Goal: Information Seeking & Learning: Learn about a topic

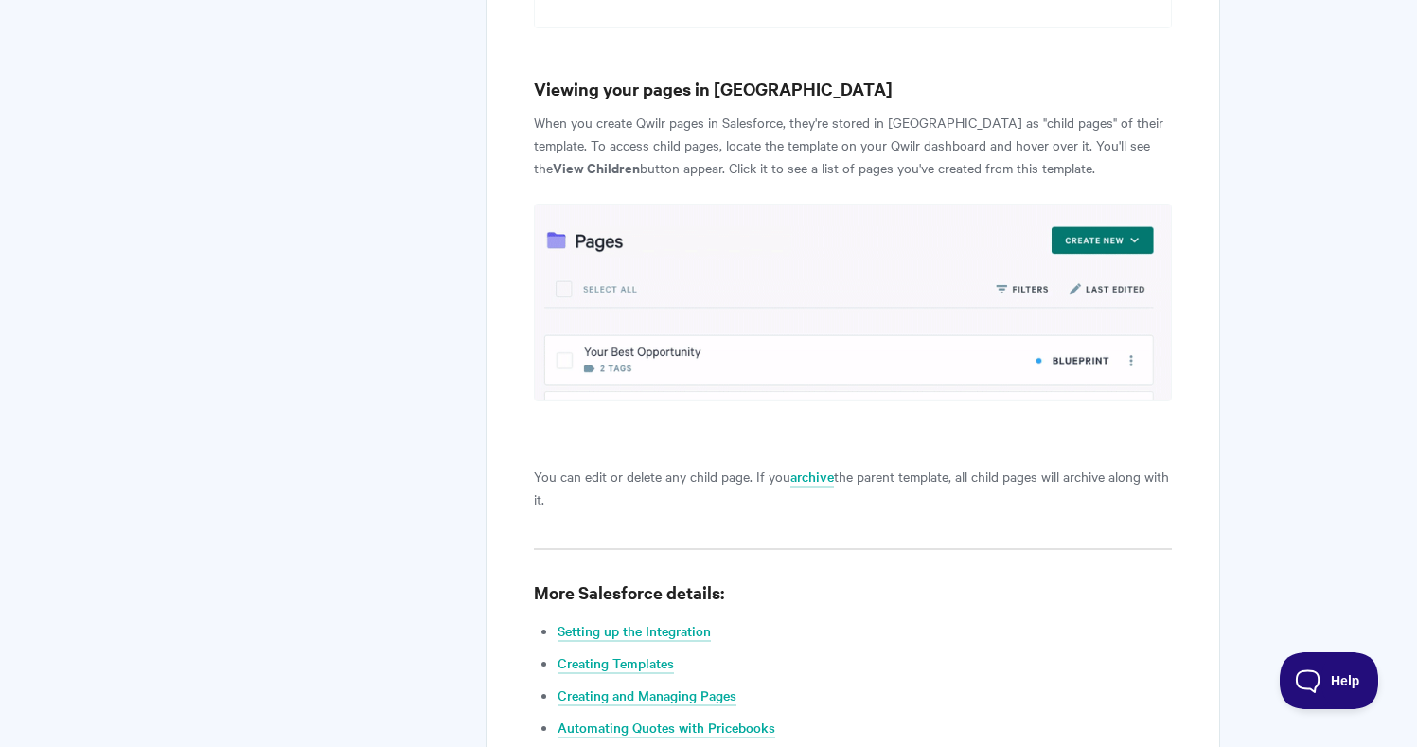
scroll to position [7514, 0]
click at [638, 684] on link "Creating and Managing Pages" at bounding box center [646, 694] width 179 height 21
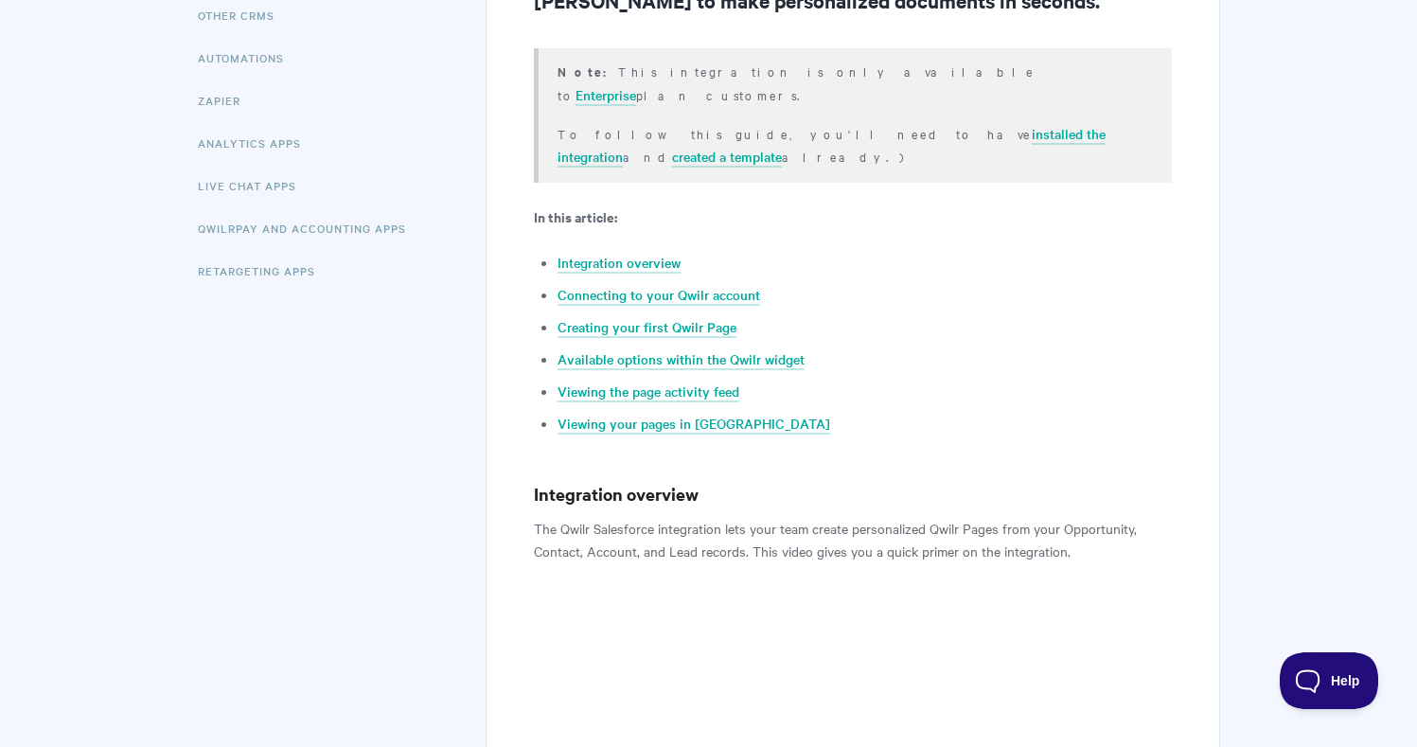
scroll to position [0, 0]
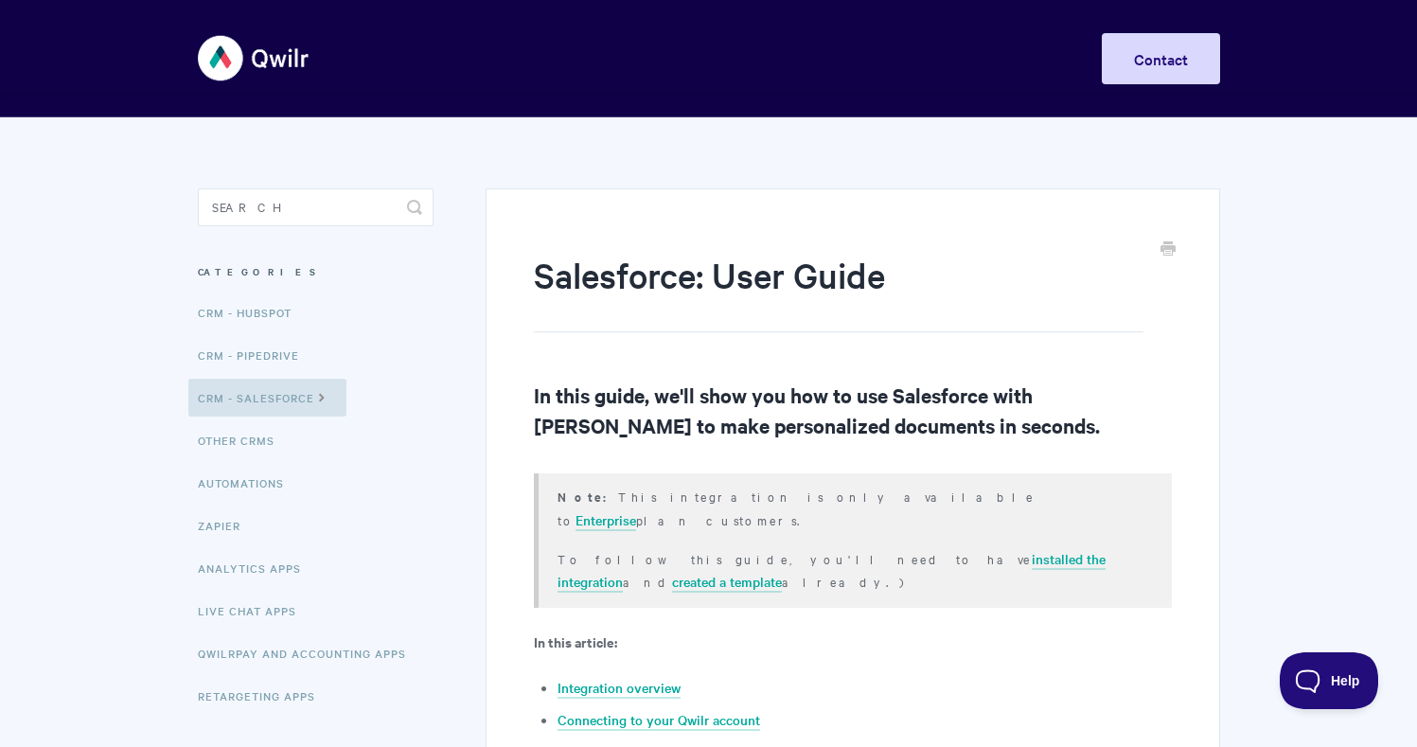
click at [219, 58] on img at bounding box center [254, 58] width 113 height 71
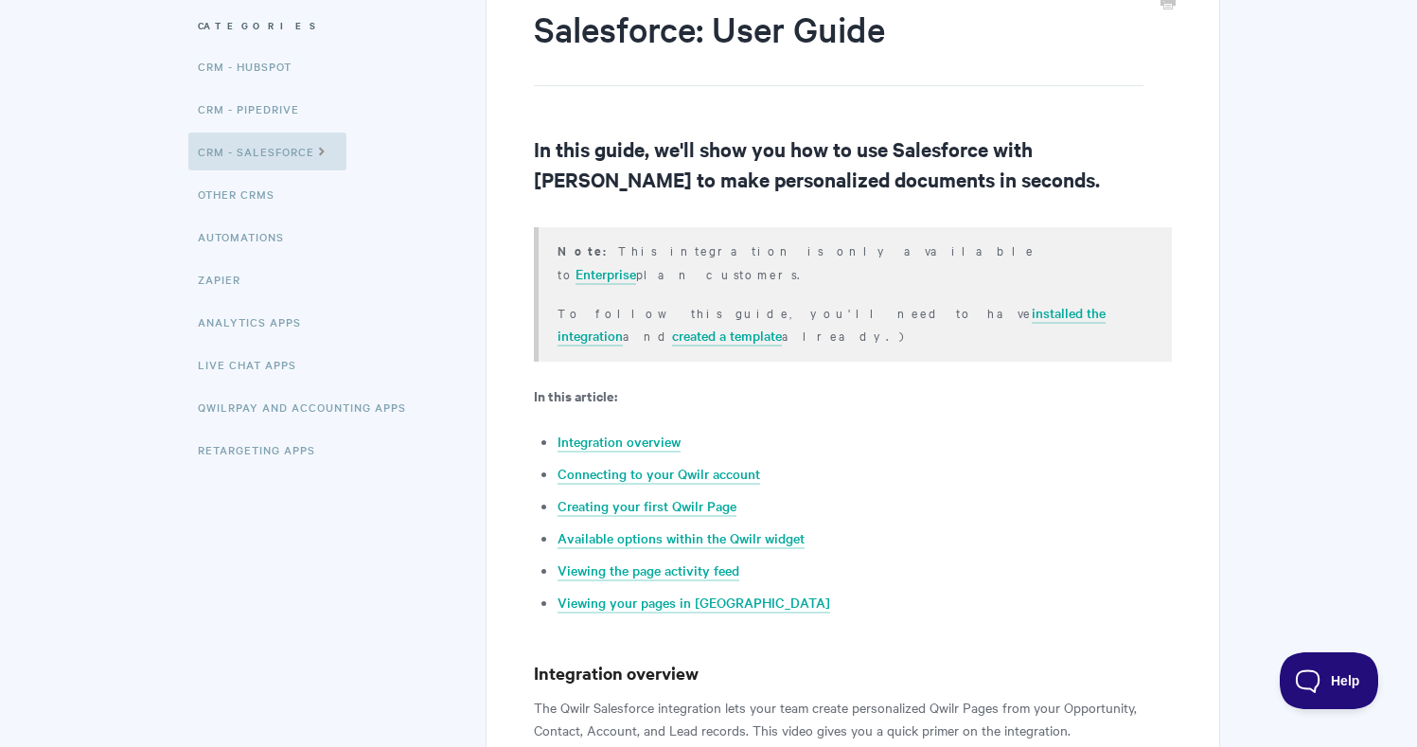
scroll to position [233, 0]
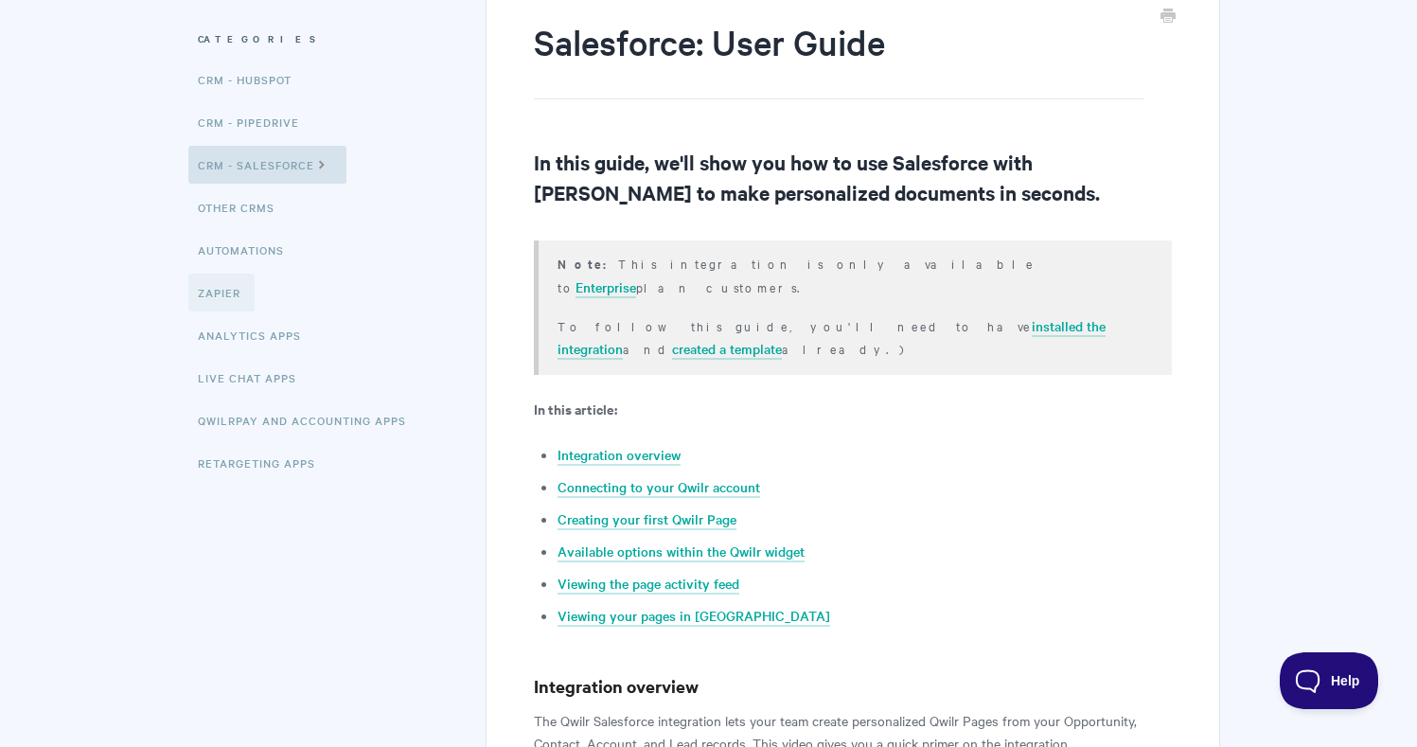
click at [233, 292] on link "Zapier" at bounding box center [221, 293] width 66 height 38
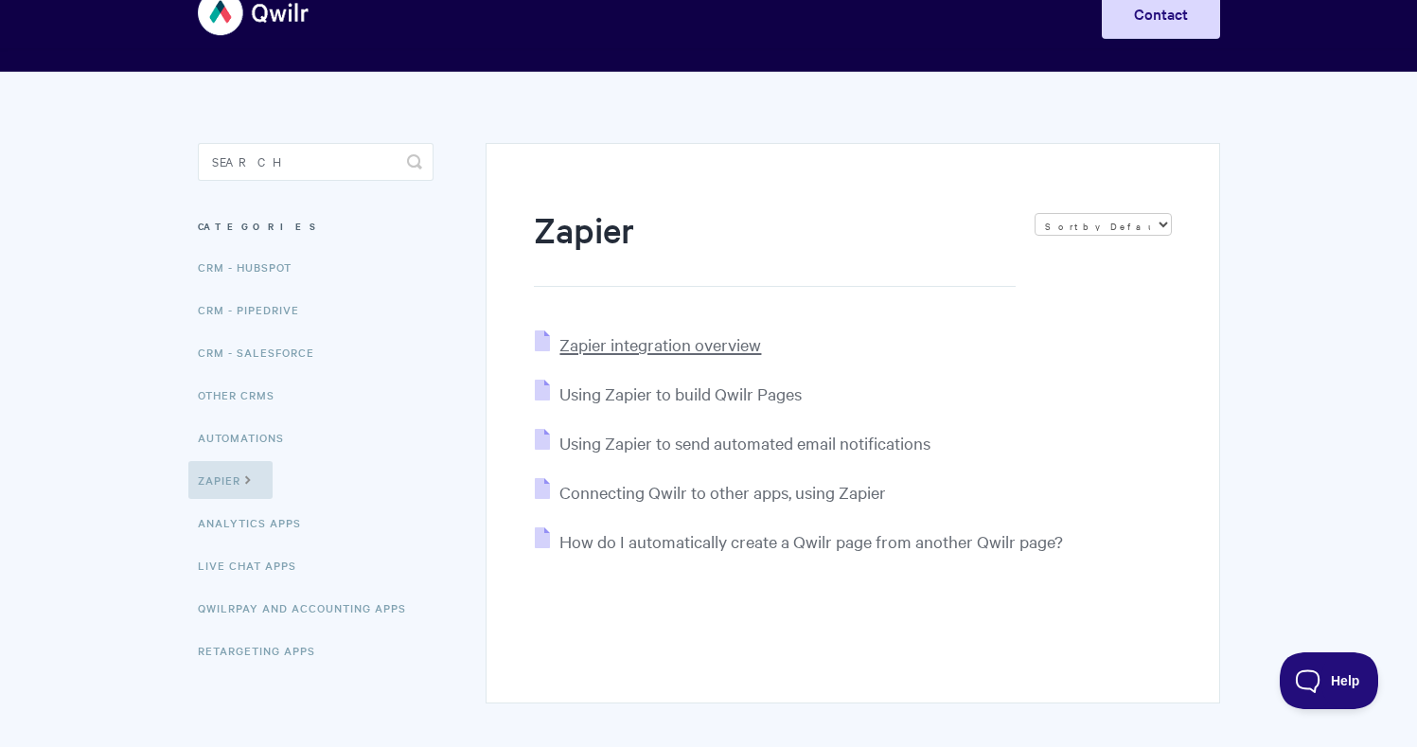
click at [603, 346] on span "Zapier integration overview" at bounding box center [660, 344] width 202 height 22
click at [683, 398] on span "Using Zapier to build Qwilr Pages" at bounding box center [680, 393] width 242 height 22
click at [675, 496] on span "Connecting Qwilr to other apps, using Zapier" at bounding box center [722, 492] width 327 height 22
click at [675, 442] on span "Using Zapier to send automated email notifications" at bounding box center [744, 443] width 371 height 22
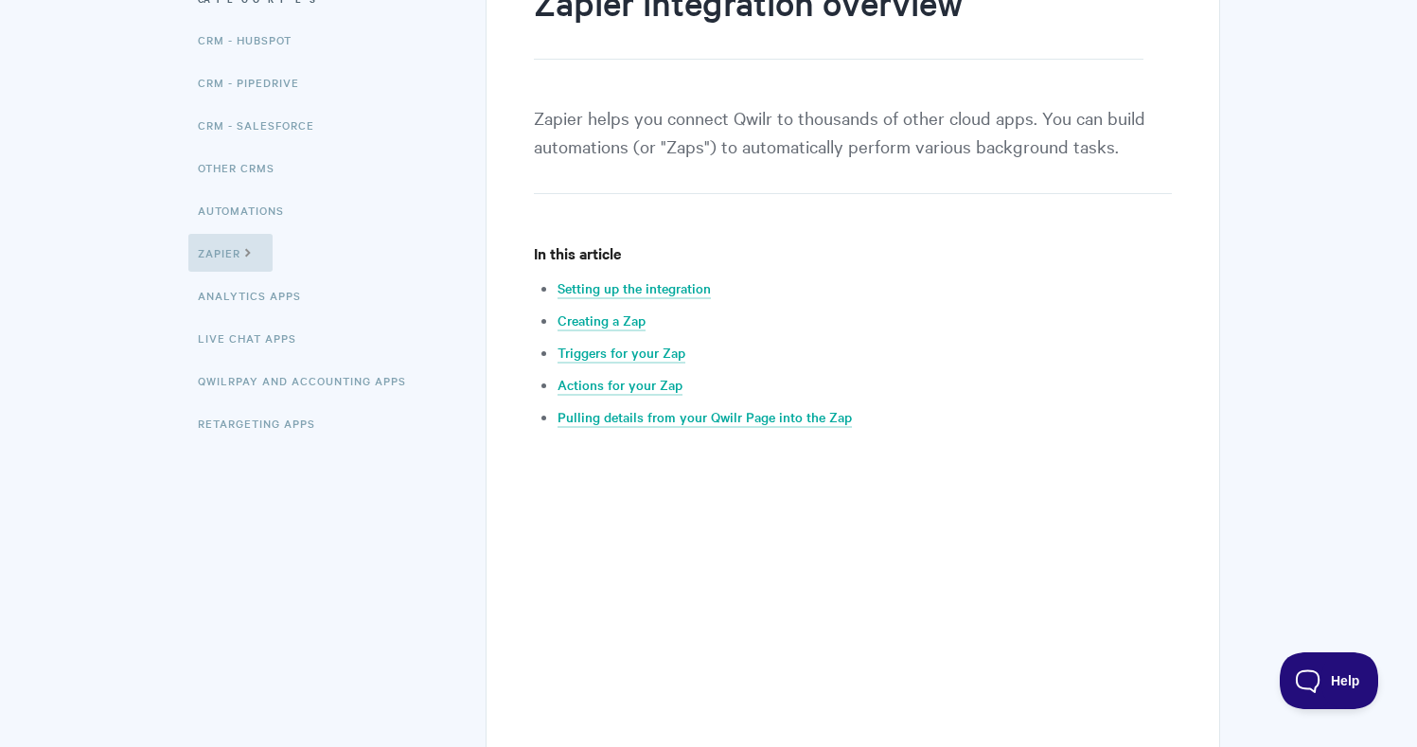
scroll to position [274, 0]
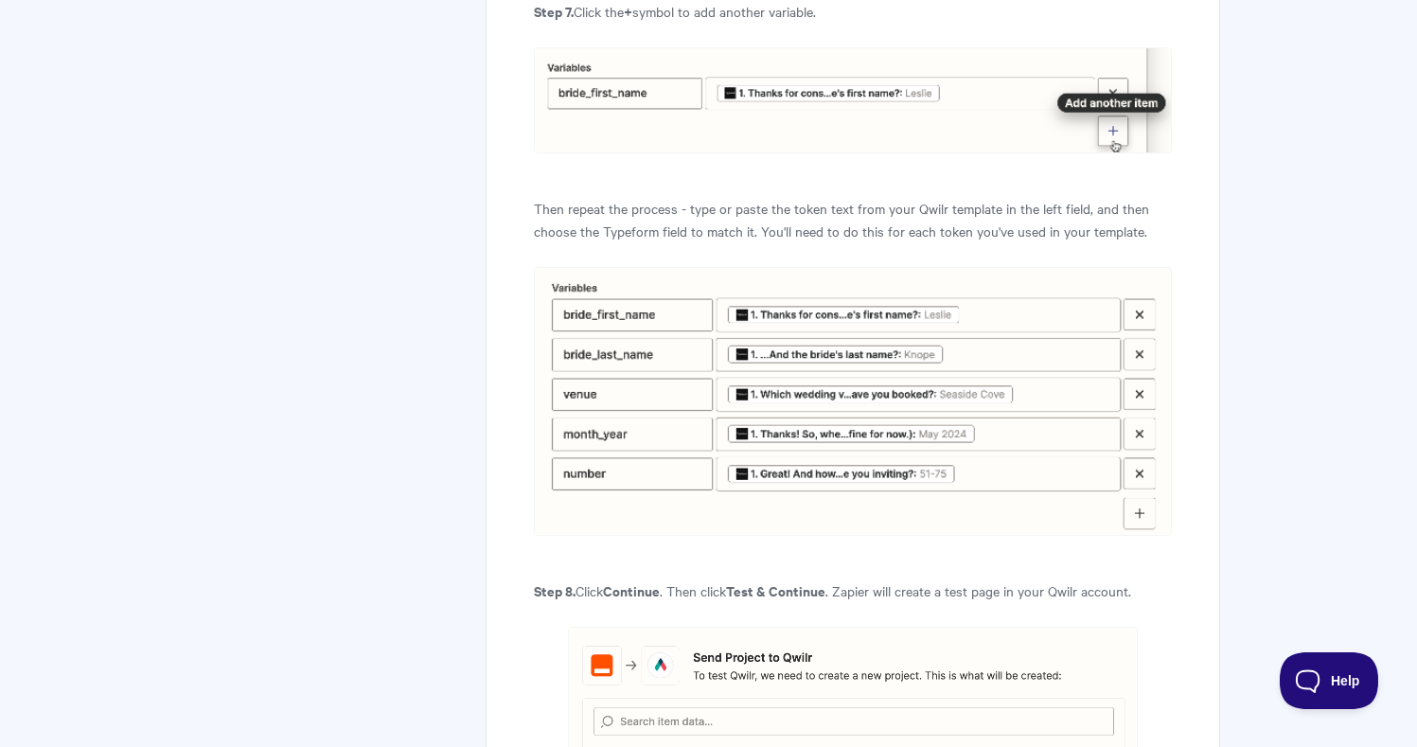
scroll to position [6820, 0]
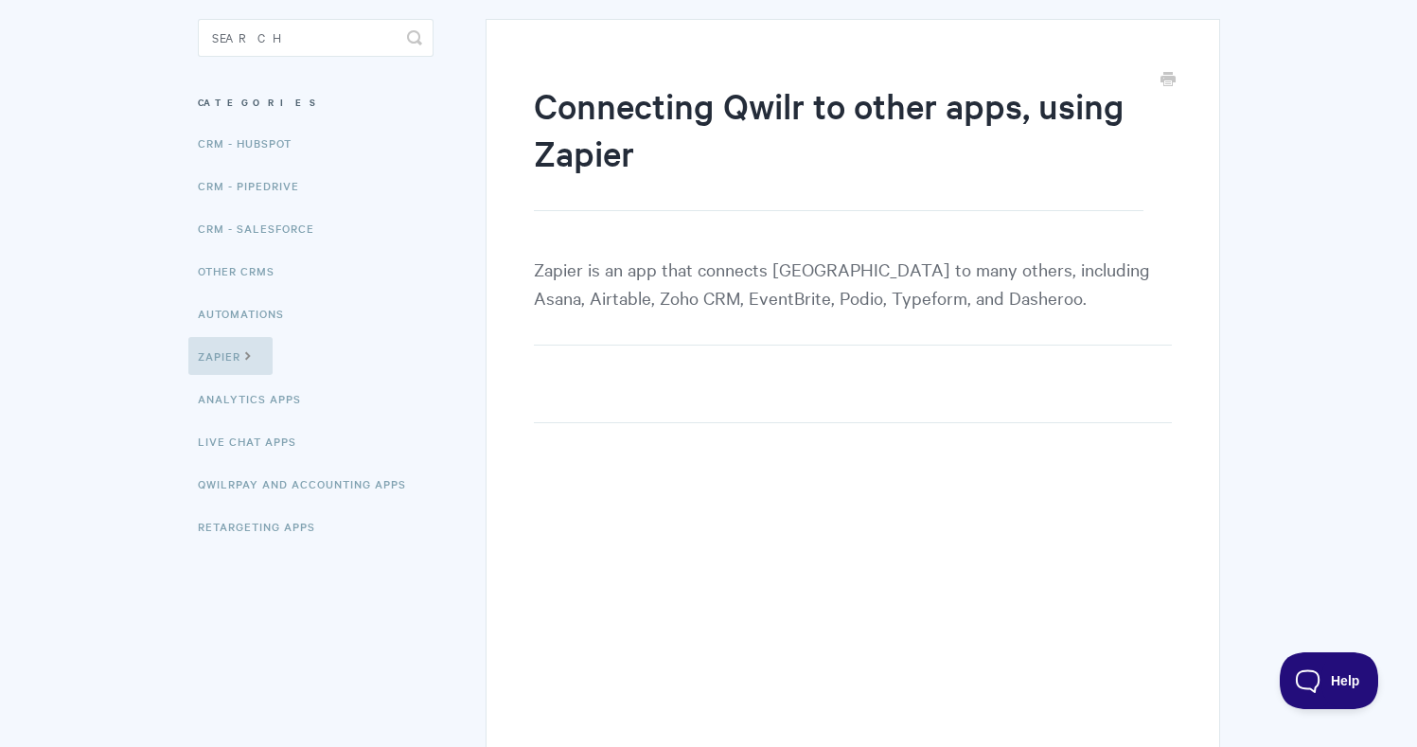
scroll to position [168, 0]
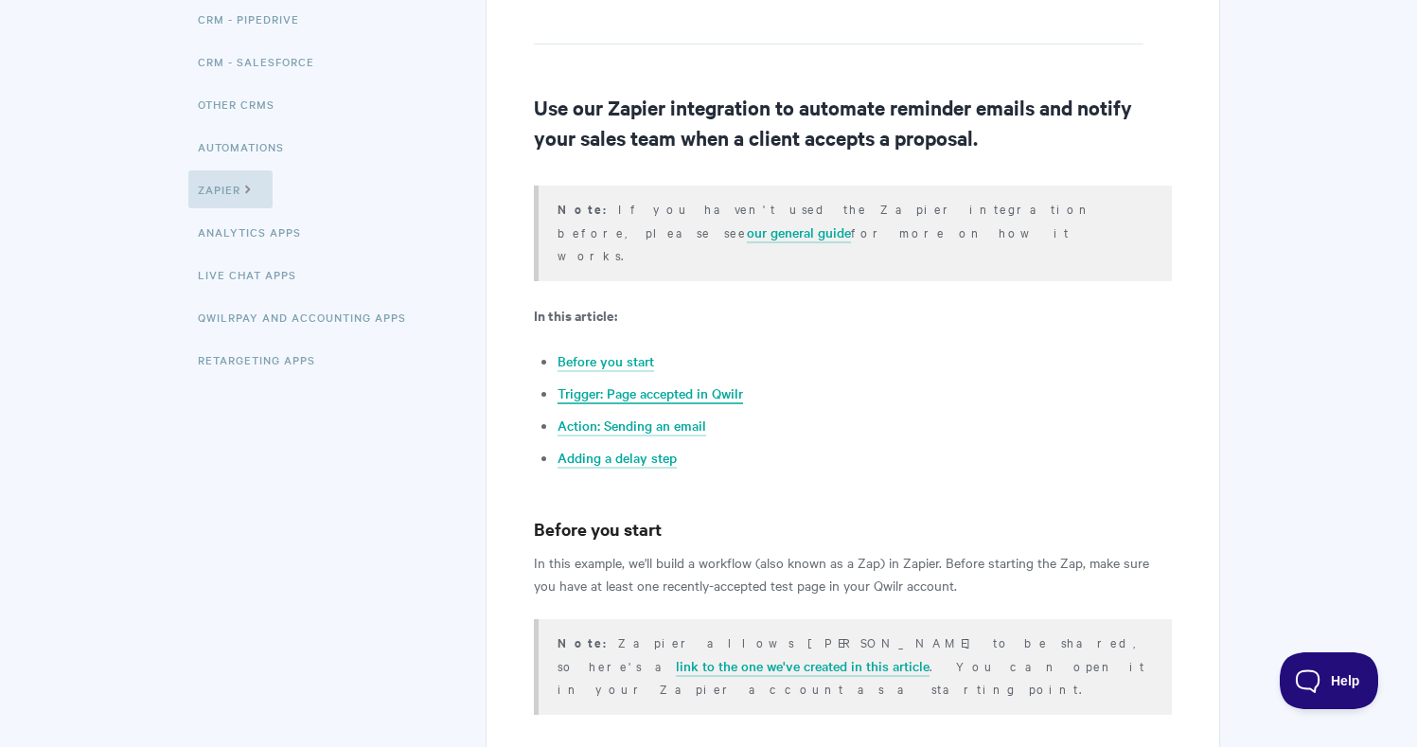
click at [620, 383] on link "Trigger: Page accepted in Qwilr" at bounding box center [650, 393] width 186 height 21
